Goal: Find specific page/section: Find specific page/section

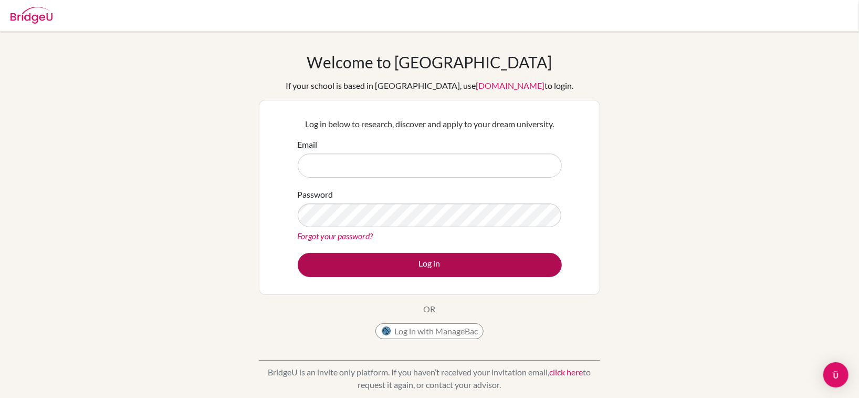
type input "namratasharma@sfhs.in"
click at [410, 264] on button "Log in" at bounding box center [430, 265] width 264 height 24
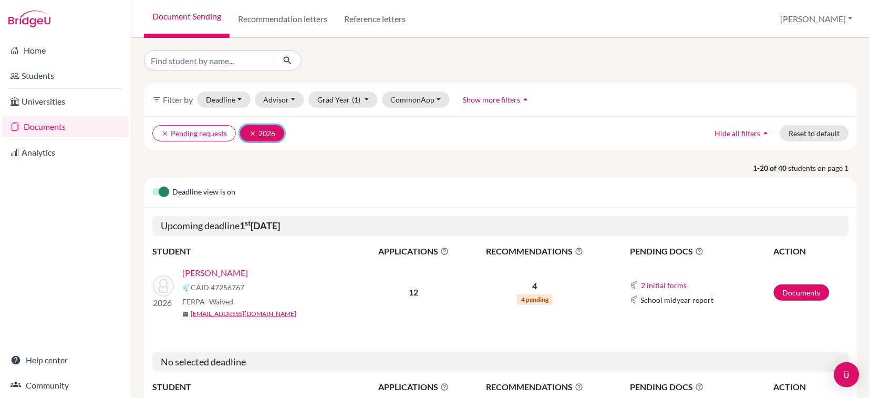
click at [246, 132] on button "clear 2026" at bounding box center [262, 133] width 44 height 16
click at [328, 105] on button "Grad Year" at bounding box center [336, 99] width 57 height 16
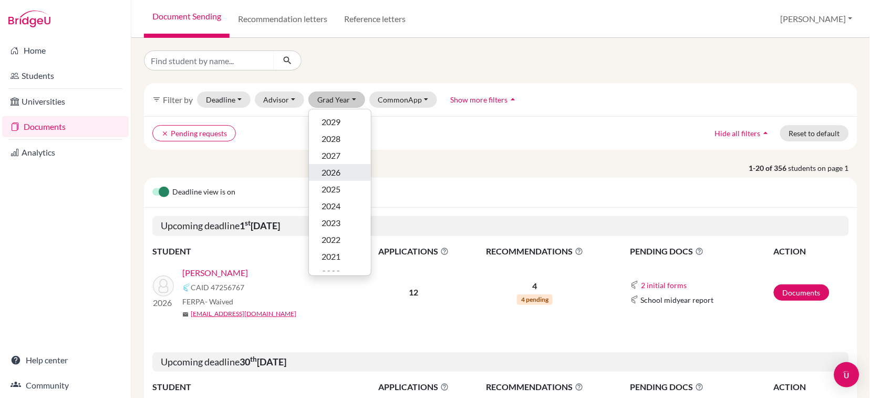
click at [345, 169] on div "2026" at bounding box center [339, 172] width 37 height 13
